Goal: Task Accomplishment & Management: Use online tool/utility

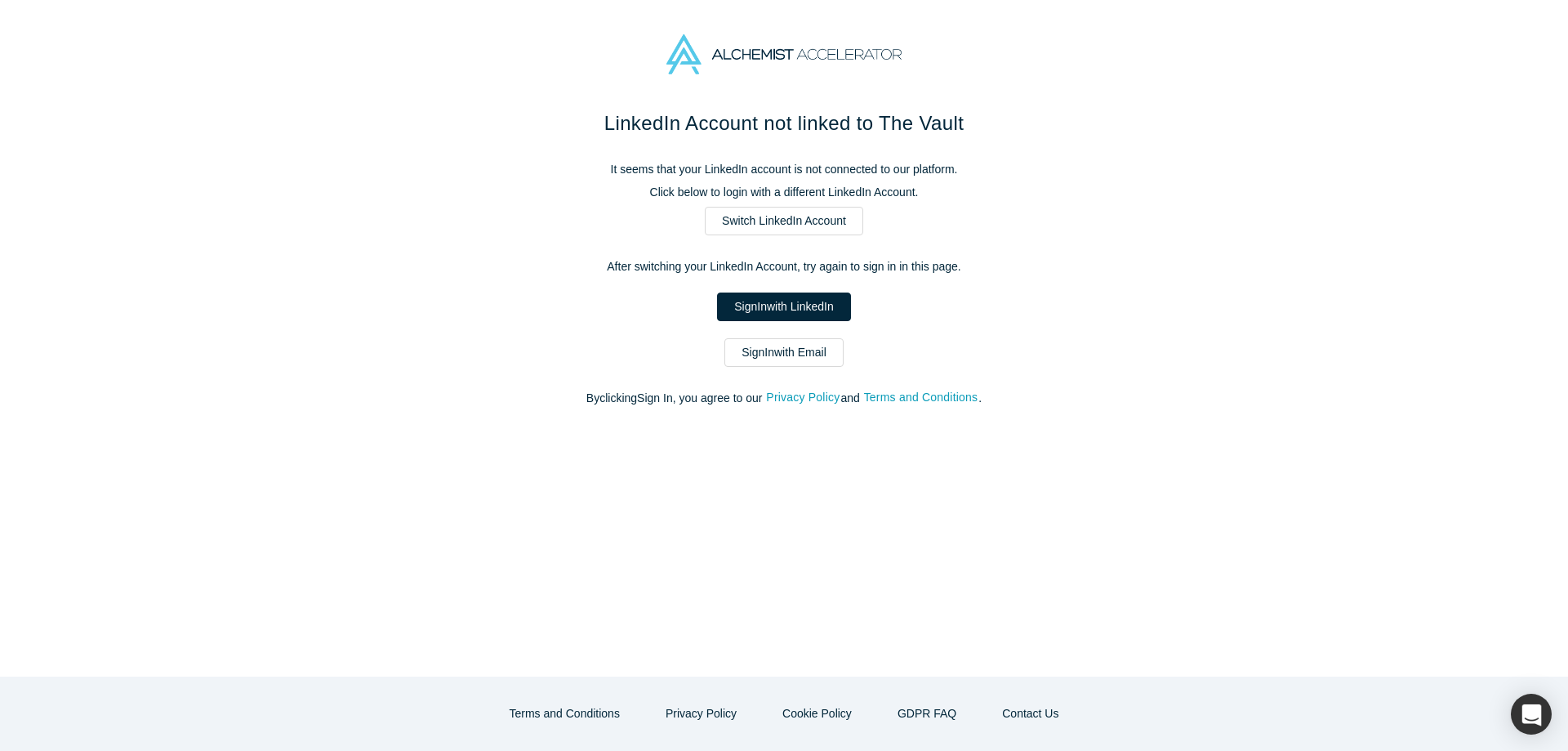
click at [790, 357] on link "Sign In with Email" at bounding box center [784, 352] width 119 height 29
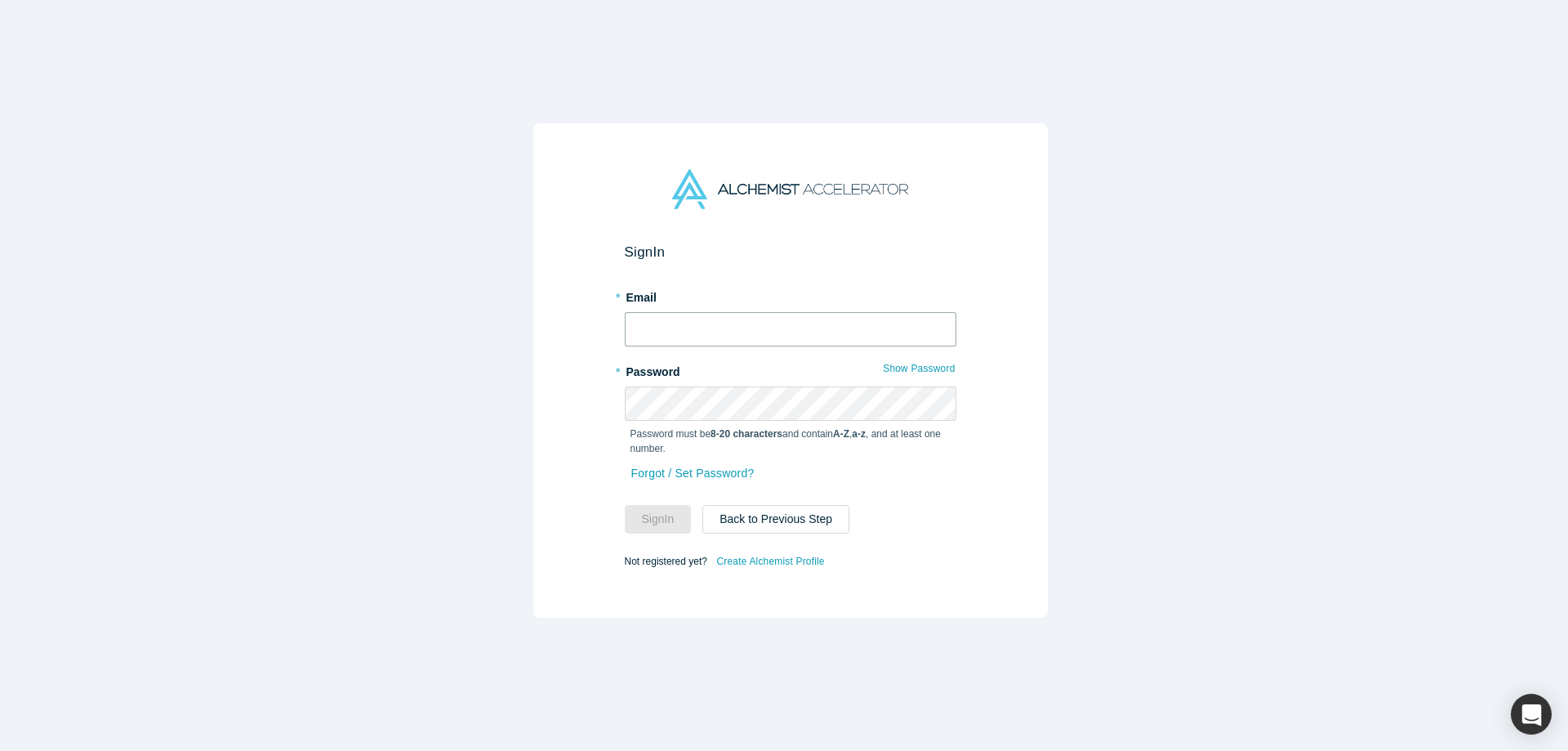
type input "[PERSON_NAME][EMAIL_ADDRESS][DOMAIN_NAME]"
click at [649, 519] on button "Sign In" at bounding box center [659, 518] width 67 height 29
